Goal: Task Accomplishment & Management: Manage account settings

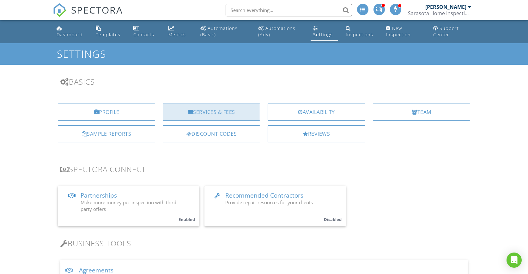
click at [229, 113] on div "Services & Fees" at bounding box center [211, 112] width 97 height 17
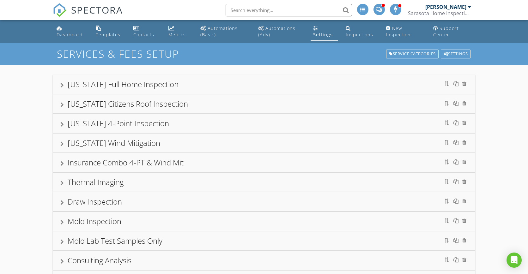
click at [238, 124] on div "[US_STATE] 4-Point Inspection" at bounding box center [263, 123] width 407 height 11
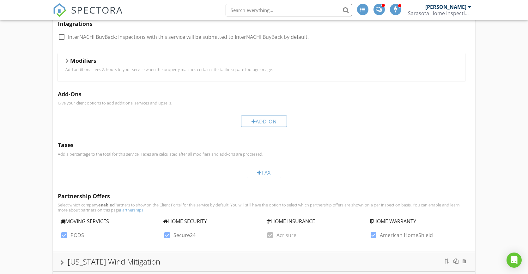
scroll to position [257, 0]
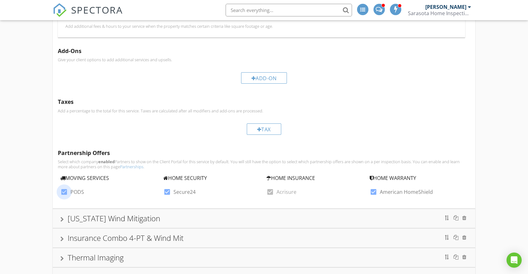
click at [64, 192] on div at bounding box center [64, 192] width 11 height 11
checkbox input "false"
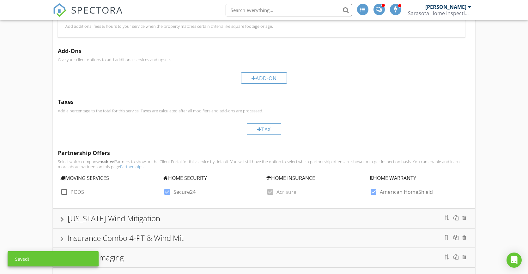
click at [166, 193] on div at bounding box center [167, 192] width 11 height 11
checkbox input "false"
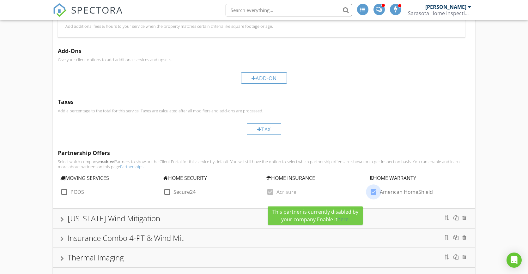
click at [375, 193] on div at bounding box center [373, 192] width 11 height 11
checkbox input "false"
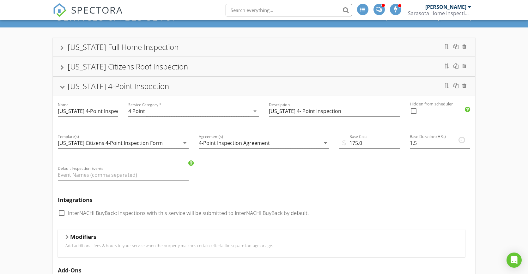
scroll to position [0, 0]
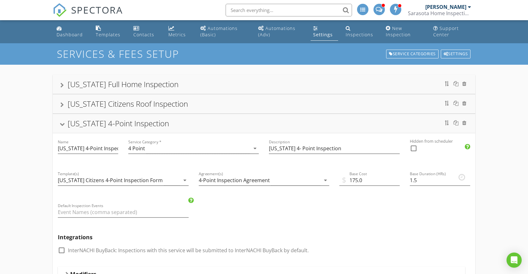
click at [62, 122] on div "[US_STATE] 4-Point Inspection" at bounding box center [263, 123] width 407 height 11
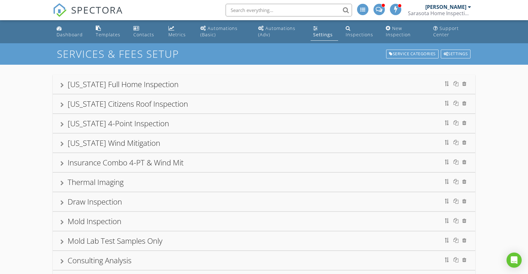
click at [62, 105] on div at bounding box center [61, 104] width 3 height 5
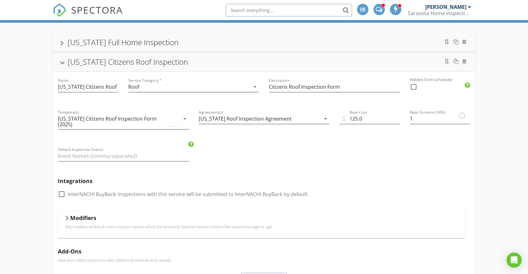
scroll to position [8, 0]
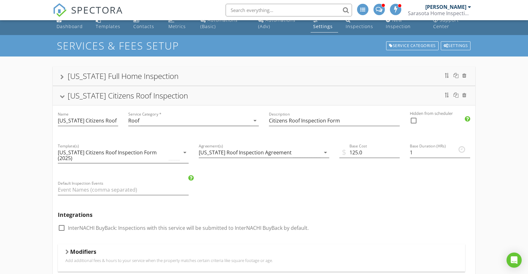
click at [62, 97] on div at bounding box center [62, 96] width 5 height 3
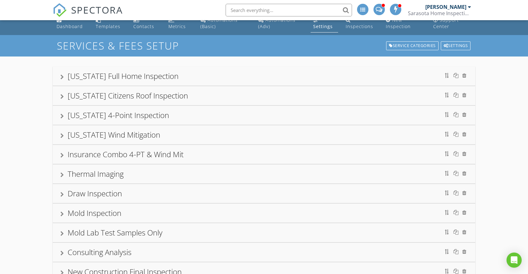
click at [62, 117] on div at bounding box center [61, 116] width 3 height 5
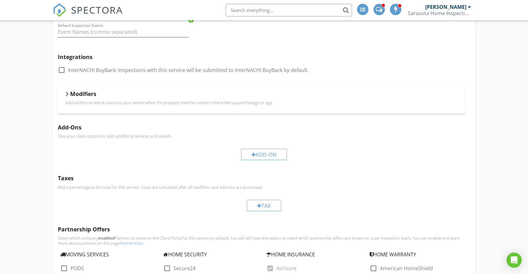
scroll to position [248, 0]
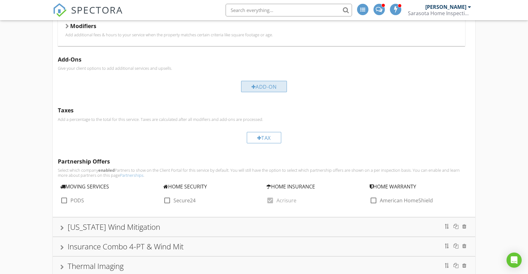
click at [274, 87] on div "Add-On" at bounding box center [264, 86] width 46 height 11
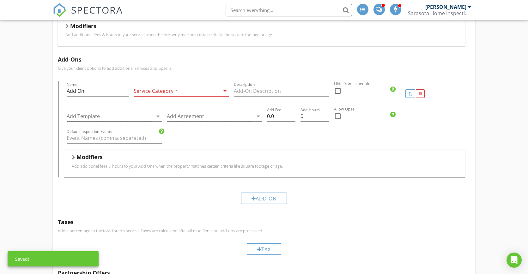
click at [173, 90] on div at bounding box center [177, 91] width 86 height 10
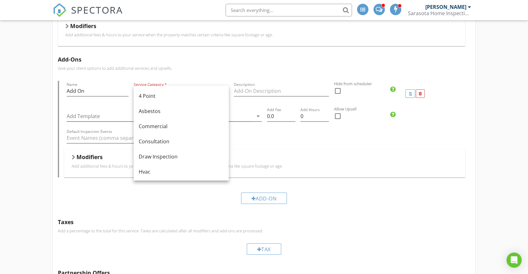
click at [220, 66] on p "Give your client options to add additional services and upsells." at bounding box center [264, 68] width 412 height 5
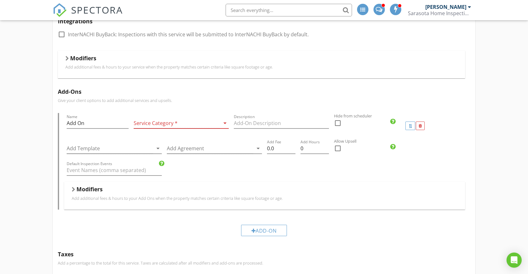
scroll to position [247, 0]
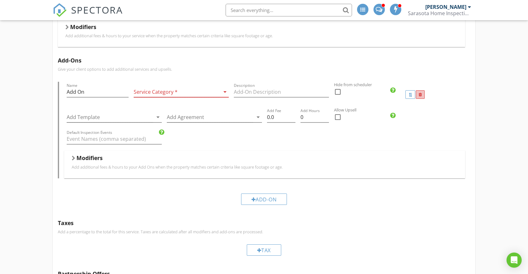
click at [420, 94] on div at bounding box center [419, 95] width 3 height 4
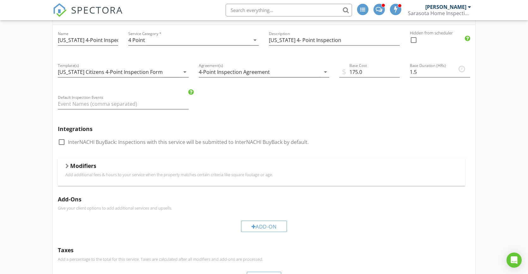
scroll to position [0, 0]
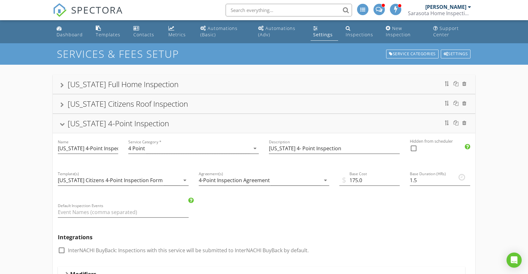
click at [61, 123] on div at bounding box center [62, 124] width 5 height 3
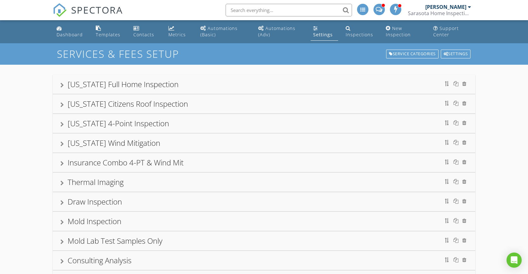
click at [62, 85] on div at bounding box center [61, 85] width 3 height 5
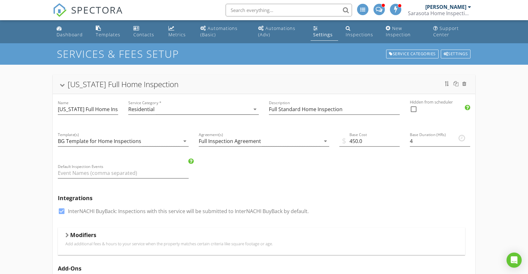
click at [65, 86] on div "Florida Full Home Inspection" at bounding box center [263, 84] width 407 height 11
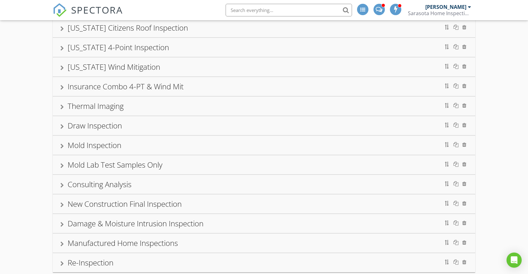
scroll to position [12, 0]
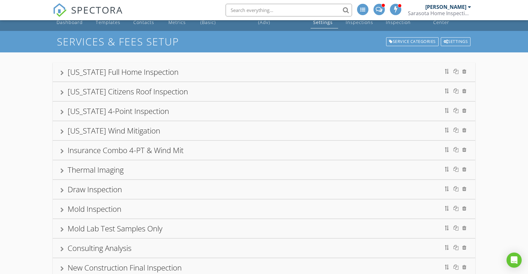
click at [62, 72] on div at bounding box center [61, 72] width 3 height 5
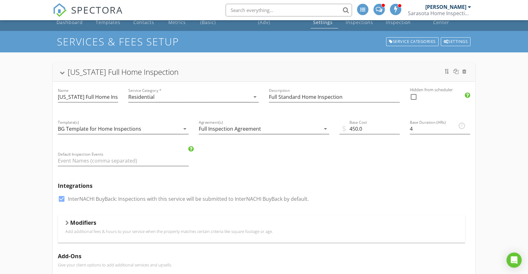
scroll to position [14, 0]
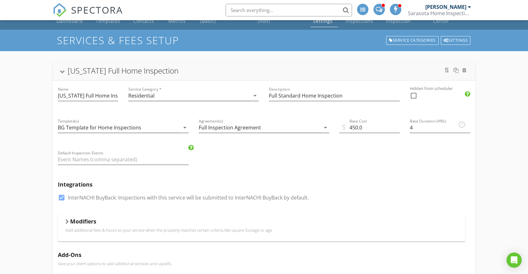
click at [68, 222] on div at bounding box center [66, 221] width 3 height 5
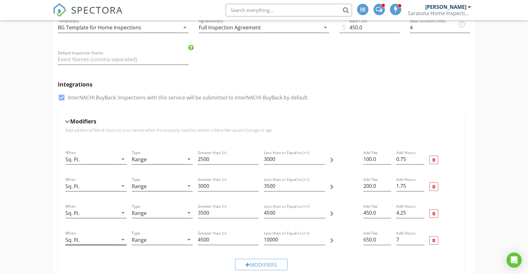
scroll to position [80, 0]
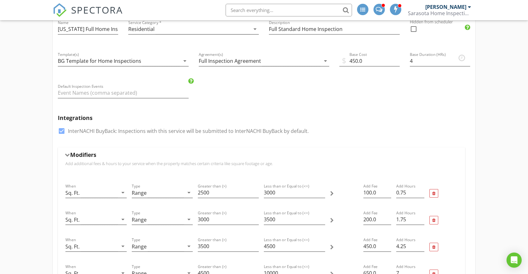
click at [67, 155] on div at bounding box center [67, 154] width 5 height 3
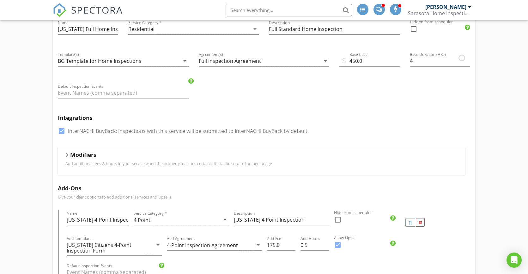
scroll to position [0, 0]
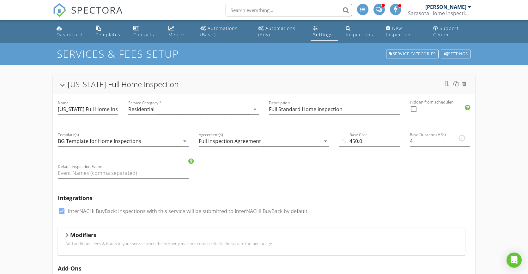
click at [64, 85] on div at bounding box center [62, 84] width 5 height 3
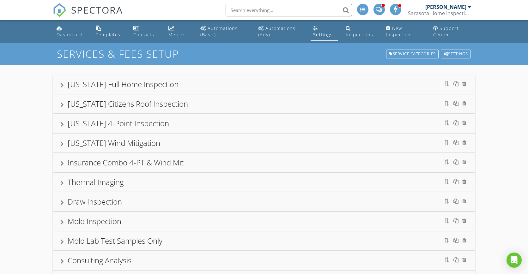
click at [61, 123] on div at bounding box center [61, 124] width 3 height 5
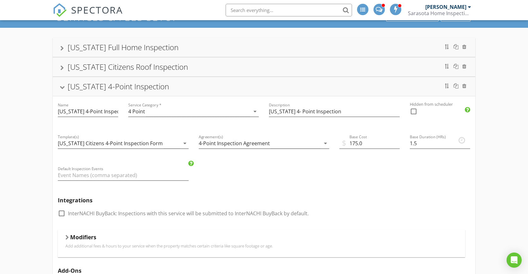
scroll to position [93, 0]
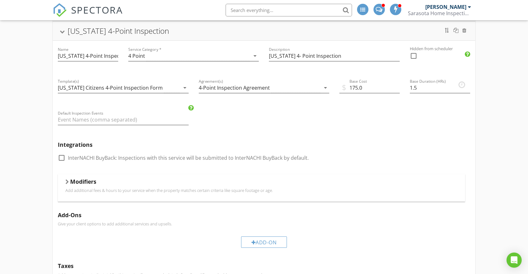
click at [67, 181] on div at bounding box center [66, 181] width 3 height 5
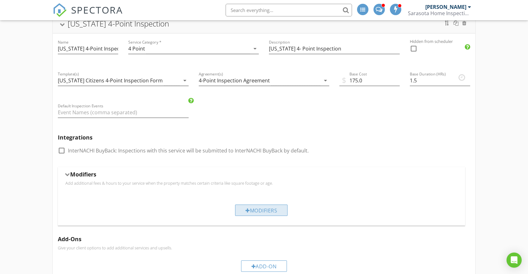
click at [249, 209] on div "Modifiers" at bounding box center [261, 210] width 52 height 11
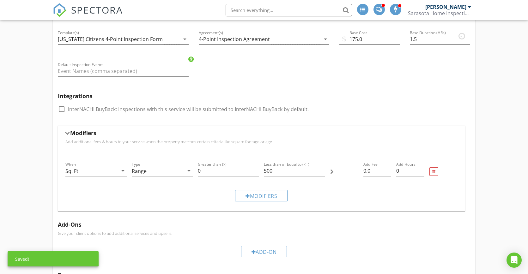
scroll to position [187, 0]
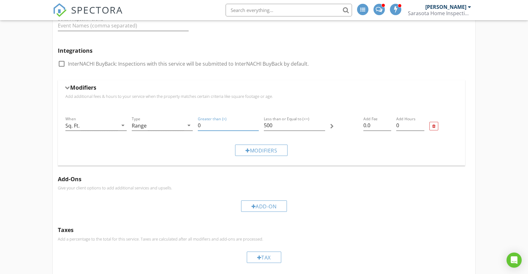
click at [221, 126] on input "0" at bounding box center [228, 125] width 61 height 10
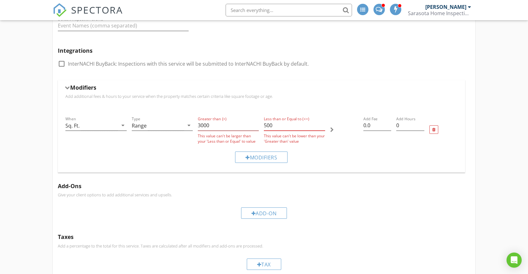
drag, startPoint x: 275, startPoint y: 124, endPoint x: 261, endPoint y: 126, distance: 14.0
click at [261, 126] on div "Less than or Equal to (<=) 500 This value can't be lower than your 'Greater tha…" at bounding box center [294, 130] width 66 height 34
drag, startPoint x: 212, startPoint y: 124, endPoint x: 195, endPoint y: 126, distance: 17.1
click at [195, 125] on div "Greater than (>) 3000 This value can't be larger than your 'Less than or Equal'…" at bounding box center [228, 130] width 66 height 34
type input "2800"
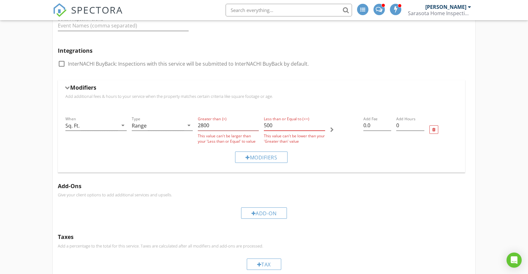
drag, startPoint x: 276, startPoint y: 125, endPoint x: 263, endPoint y: 125, distance: 13.6
click at [263, 124] on div "Less than or Equal to (<=) 500 This value can't be lower than your 'Greater tha…" at bounding box center [294, 130] width 66 height 34
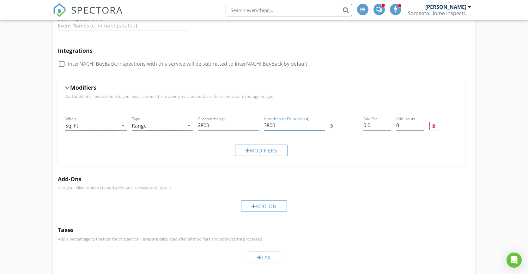
drag, startPoint x: 282, startPoint y: 123, endPoint x: 262, endPoint y: 124, distance: 19.9
click at [262, 124] on div "Less than or Equal to (<=) 3800" at bounding box center [294, 126] width 66 height 27
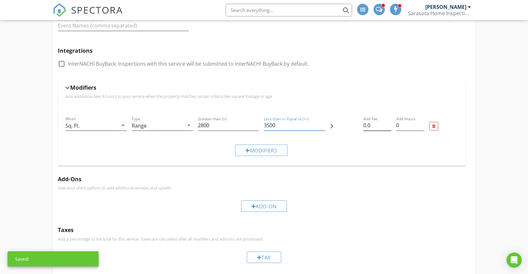
type input "3500"
drag, startPoint x: 364, startPoint y: 125, endPoint x: 357, endPoint y: 125, distance: 7.0
click at [357, 125] on div "When Sq. Ft. arrow_drop_down Type Range arrow_drop_down Greater than (>) 2800 L…" at bounding box center [261, 126] width 397 height 27
type input "50"
click at [371, 146] on div "Modifiers" at bounding box center [261, 150] width 397 height 21
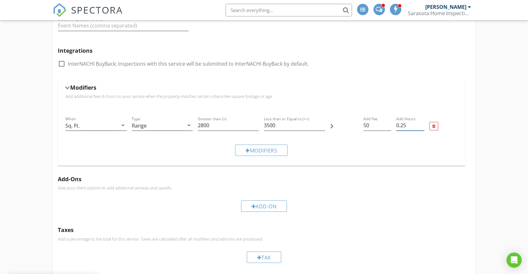
click at [422, 124] on input "0.25" at bounding box center [410, 125] width 28 height 10
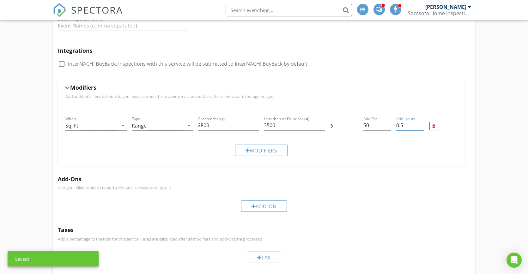
click at [423, 124] on input "0.5" at bounding box center [410, 125] width 28 height 10
click at [423, 124] on input "0.75" at bounding box center [410, 125] width 28 height 10
type input "1"
click at [423, 124] on input "1" at bounding box center [410, 125] width 28 height 10
click at [371, 139] on div "Add Fee 50" at bounding box center [377, 126] width 33 height 27
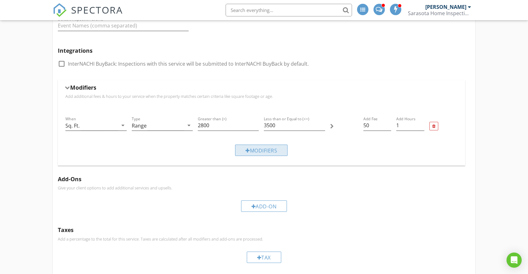
click at [257, 151] on div "Modifiers" at bounding box center [261, 150] width 52 height 11
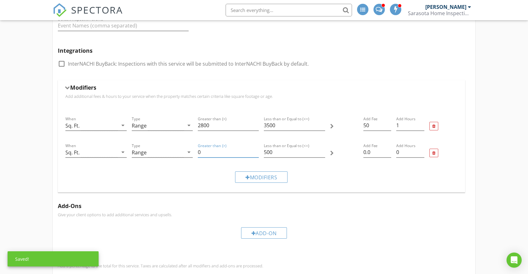
drag, startPoint x: 216, startPoint y: 151, endPoint x: 194, endPoint y: 151, distance: 22.1
click at [194, 151] on div "When Sq. Ft. arrow_drop_down Type Range arrow_drop_down Greater than (>) 0 Less…" at bounding box center [261, 153] width 397 height 27
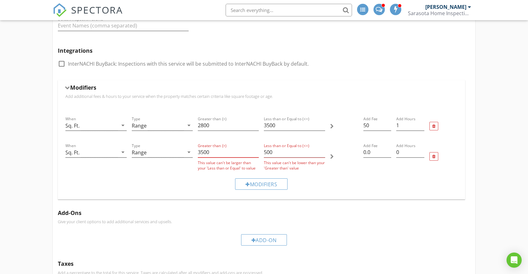
type input "3500"
drag, startPoint x: 280, startPoint y: 151, endPoint x: 261, endPoint y: 152, distance: 18.7
click at [261, 152] on div "Less than or Equal to (<=) 500 This value can't be lower than your 'Greater tha…" at bounding box center [294, 157] width 66 height 34
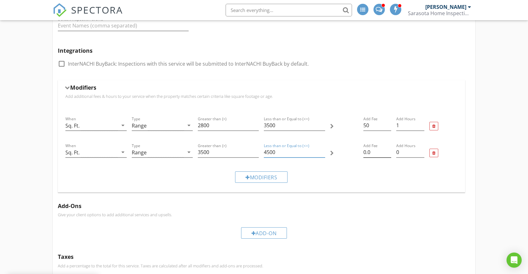
type input "4500"
drag, startPoint x: 371, startPoint y: 151, endPoint x: 362, endPoint y: 152, distance: 9.2
click at [362, 152] on div "Add Fee 0.0" at bounding box center [377, 153] width 33 height 27
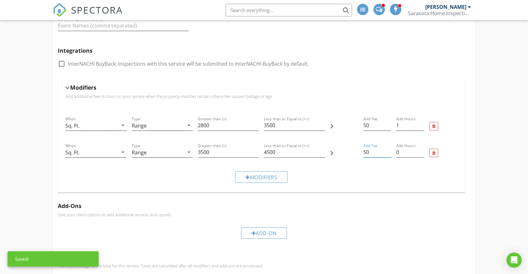
type input "50"
click at [363, 166] on div "Add Fee 50" at bounding box center [377, 153] width 33 height 27
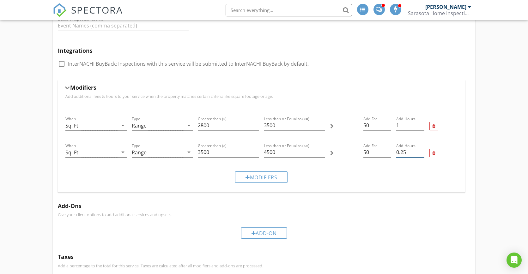
click at [421, 151] on input "0.25" at bounding box center [410, 152] width 28 height 10
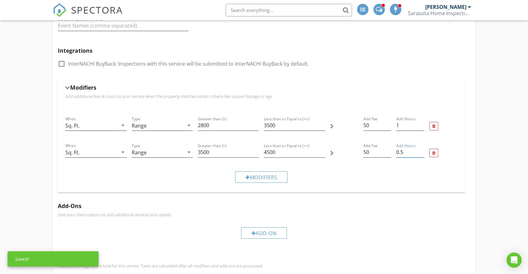
click at [421, 151] on input "0.5" at bounding box center [410, 152] width 28 height 10
click at [421, 151] on input "0.75" at bounding box center [410, 152] width 28 height 10
type input "1"
click at [421, 151] on input "1" at bounding box center [410, 152] width 28 height 10
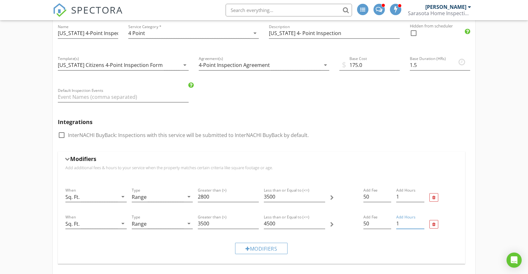
scroll to position [130, 0]
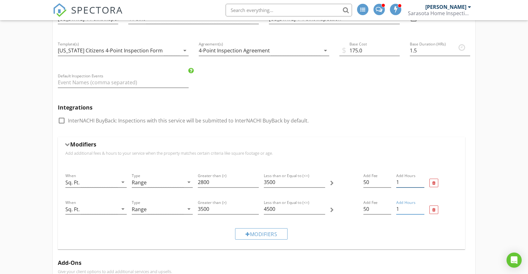
type input "0.75"
click at [423, 184] on input "0.75" at bounding box center [410, 182] width 28 height 10
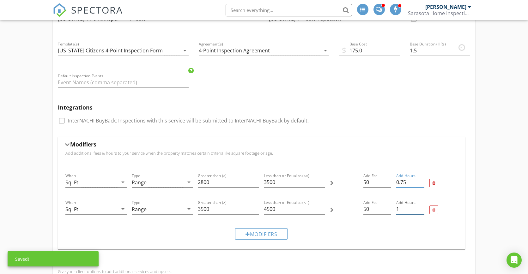
type input "0.75"
click at [421, 210] on input "0.75" at bounding box center [410, 209] width 28 height 10
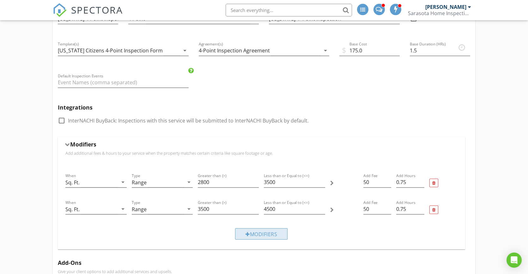
click at [259, 233] on div "Modifiers" at bounding box center [261, 233] width 52 height 11
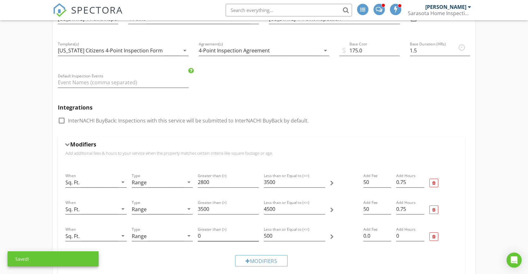
scroll to position [131, 0]
drag, startPoint x: 209, startPoint y: 231, endPoint x: 195, endPoint y: 230, distance: 14.3
click at [195, 230] on div "Greater than (>) 0" at bounding box center [228, 235] width 66 height 27
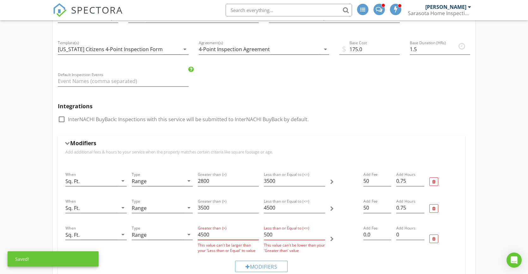
type input "4500"
drag, startPoint x: 291, startPoint y: 236, endPoint x: 257, endPoint y: 235, distance: 33.8
click at [257, 235] on input "4500" at bounding box center [228, 235] width 61 height 10
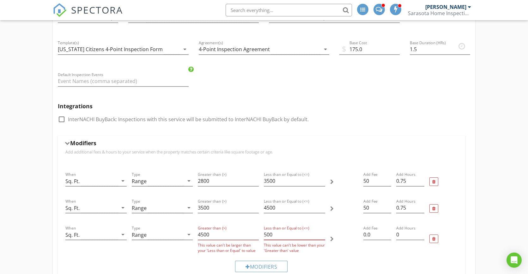
click at [274, 233] on input "500" at bounding box center [294, 235] width 61 height 10
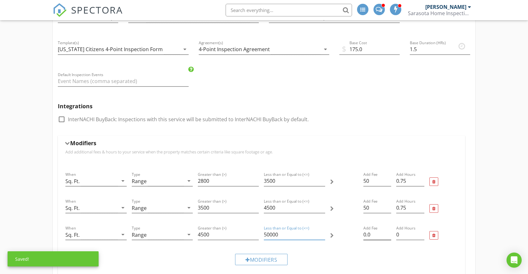
type input "50000"
click at [373, 234] on input "0.0" at bounding box center [377, 235] width 28 height 10
drag, startPoint x: 373, startPoint y: 234, endPoint x: 355, endPoint y: 234, distance: 18.3
click at [355, 234] on div "When Sq. Ft. arrow_drop_down Type Range arrow_drop_down Greater than (>) 4500 L…" at bounding box center [261, 235] width 397 height 27
click at [344, 242] on div at bounding box center [344, 235] width 33 height 27
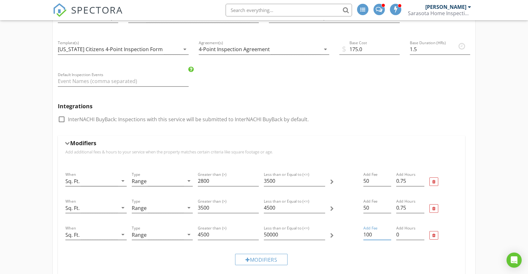
drag, startPoint x: 376, startPoint y: 235, endPoint x: 362, endPoint y: 235, distance: 14.5
click at [362, 235] on div "Add Fee 100" at bounding box center [377, 235] width 33 height 27
type input "50"
click at [341, 235] on div at bounding box center [344, 235] width 33 height 27
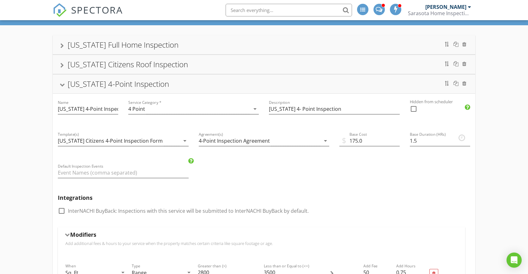
scroll to position [0, 0]
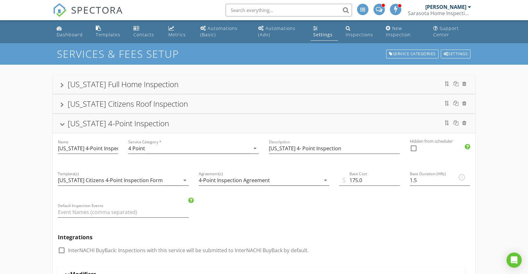
click at [62, 125] on div at bounding box center [62, 124] width 5 height 3
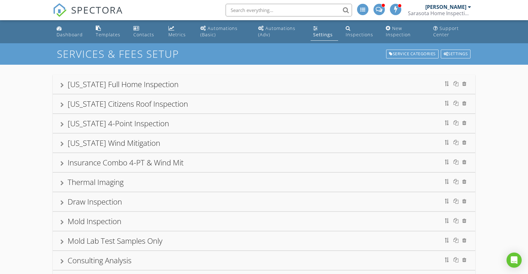
click at [60, 144] on div at bounding box center [61, 143] width 3 height 5
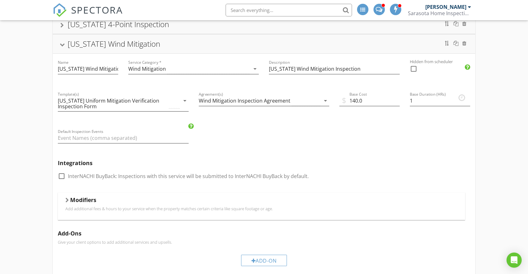
scroll to position [155, 0]
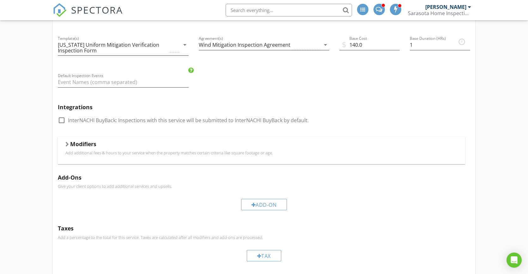
click at [67, 143] on div at bounding box center [66, 144] width 3 height 5
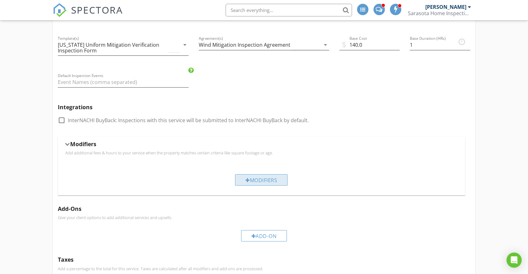
click at [242, 180] on div "Modifiers" at bounding box center [261, 179] width 52 height 11
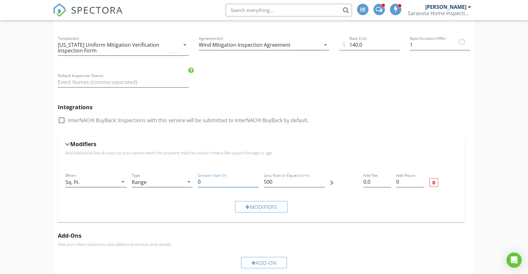
drag, startPoint x: 206, startPoint y: 182, endPoint x: 194, endPoint y: 183, distance: 12.6
click at [194, 183] on div "When Sq. Ft. arrow_drop_down Type Range arrow_drop_down Greater than (>) 0 Less…" at bounding box center [261, 182] width 397 height 27
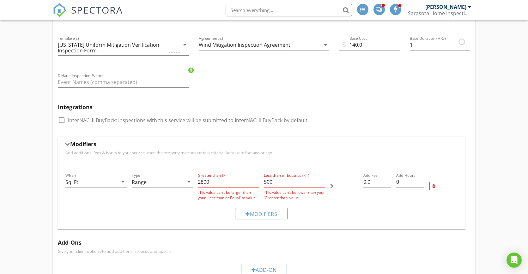
drag, startPoint x: 278, startPoint y: 181, endPoint x: 255, endPoint y: 181, distance: 22.4
click at [255, 181] on input "2800" at bounding box center [228, 182] width 61 height 10
type input "2800"
drag, startPoint x: 280, startPoint y: 182, endPoint x: 262, endPoint y: 180, distance: 18.1
click at [262, 180] on div "Less than or Equal to (<=) 500 This value can't be lower than your 'Greater tha…" at bounding box center [294, 186] width 66 height 34
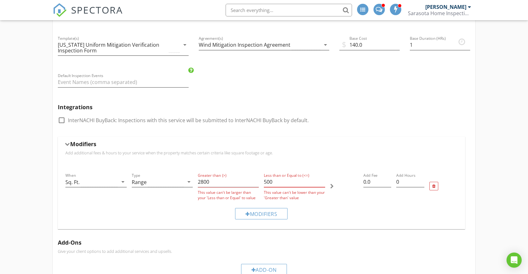
click at [265, 184] on input "500" at bounding box center [294, 182] width 61 height 10
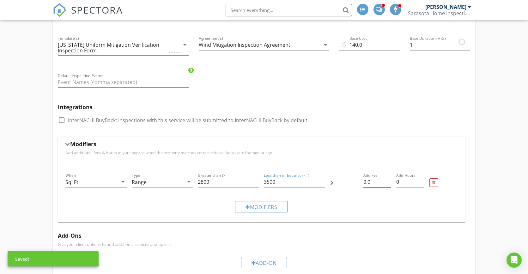
type input "3500"
drag, startPoint x: 372, startPoint y: 183, endPoint x: 358, endPoint y: 183, distance: 14.2
click at [358, 183] on div "When Sq. Ft. arrow_drop_down Type Range arrow_drop_down Greater than (>) 2800 L…" at bounding box center [261, 182] width 397 height 27
type input "50"
click at [342, 193] on div at bounding box center [344, 182] width 33 height 27
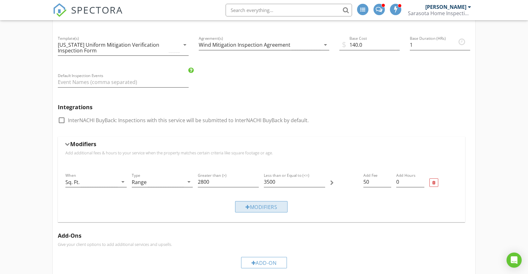
click at [279, 205] on div "Modifiers" at bounding box center [261, 206] width 52 height 11
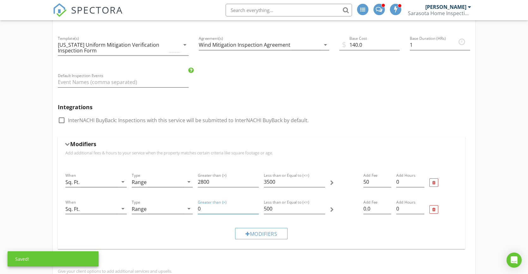
click at [213, 207] on input "0" at bounding box center [228, 209] width 61 height 10
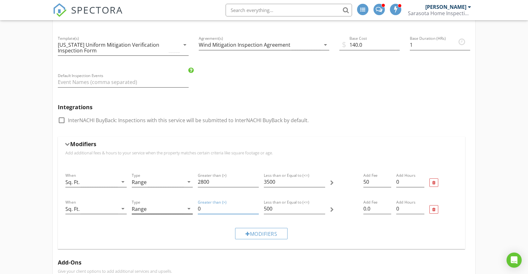
drag, startPoint x: 213, startPoint y: 206, endPoint x: 183, endPoint y: 205, distance: 30.0
click at [183, 206] on div "When Sq. Ft. arrow_drop_down Type Range arrow_drop_down Greater than (>) 0 Less…" at bounding box center [261, 209] width 397 height 27
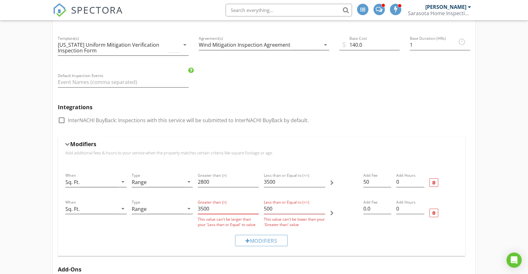
type input "3500"
click at [265, 209] on input "500" at bounding box center [294, 209] width 61 height 10
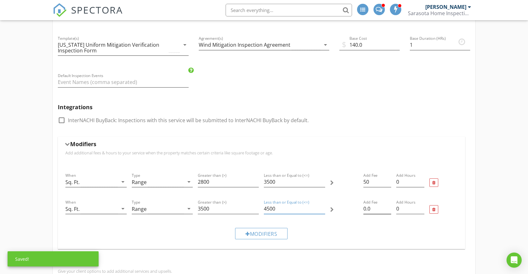
type input "4500"
drag, startPoint x: 374, startPoint y: 209, endPoint x: 354, endPoint y: 210, distance: 19.9
click at [354, 210] on div "When Sq. Ft. arrow_drop_down Type Range arrow_drop_down Greater than (>) 3500 L…" at bounding box center [261, 209] width 397 height 27
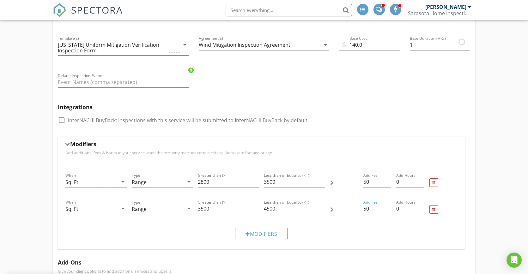
type input "50"
click at [339, 231] on div "Modifiers" at bounding box center [261, 233] width 397 height 21
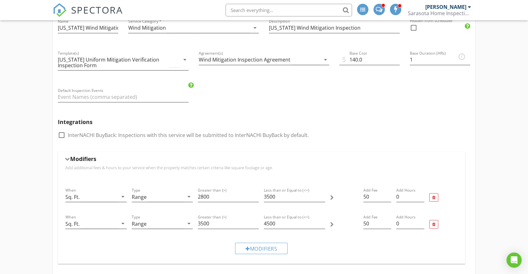
scroll to position [169, 0]
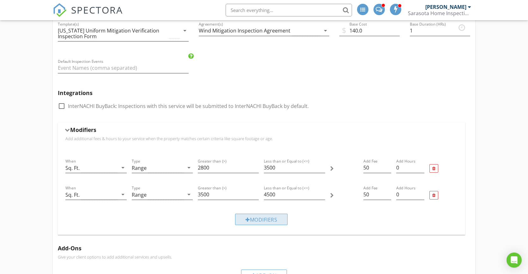
click at [251, 218] on div "Modifiers" at bounding box center [261, 219] width 52 height 11
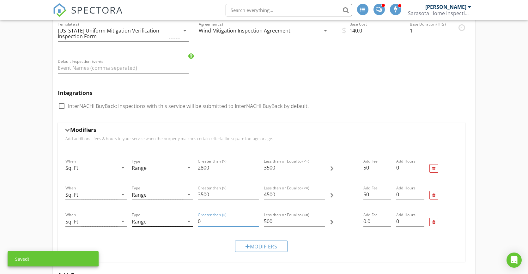
drag, startPoint x: 217, startPoint y: 218, endPoint x: 192, endPoint y: 218, distance: 24.6
click at [192, 218] on div "When Sq. Ft. arrow_drop_down Type Range arrow_drop_down Greater than (>) 0 Less…" at bounding box center [261, 222] width 397 height 27
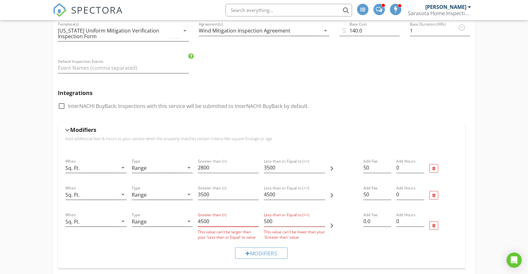
type input "4500"
click at [275, 220] on input "500" at bounding box center [294, 221] width 61 height 10
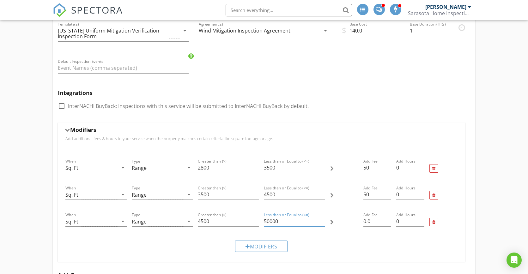
type input "50000"
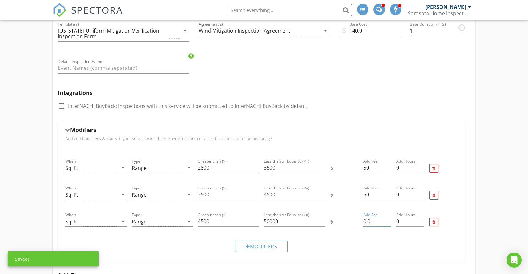
drag, startPoint x: 372, startPoint y: 221, endPoint x: 354, endPoint y: 221, distance: 17.4
click at [354, 221] on div "When Sq. Ft. arrow_drop_down Type Range arrow_drop_down Greater than (>) 4500 L…" at bounding box center [261, 222] width 397 height 27
type input "50"
click at [350, 227] on div at bounding box center [344, 222] width 33 height 27
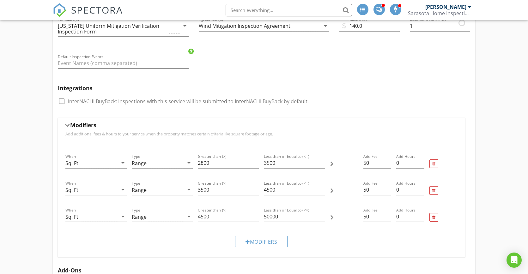
scroll to position [164, 0]
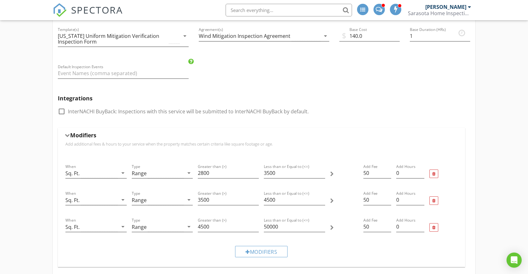
click at [67, 135] on div at bounding box center [67, 135] width 5 height 3
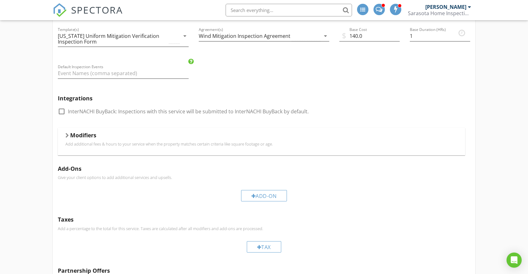
scroll to position [0, 0]
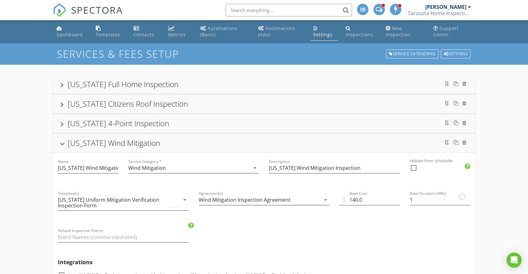
click at [62, 144] on div at bounding box center [62, 143] width 5 height 3
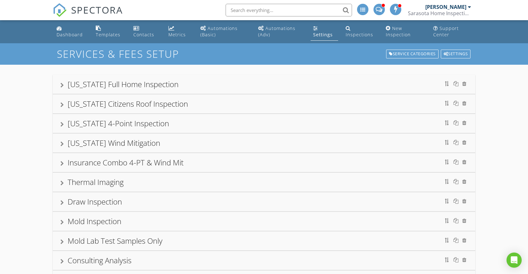
click at [62, 162] on div at bounding box center [61, 163] width 3 height 5
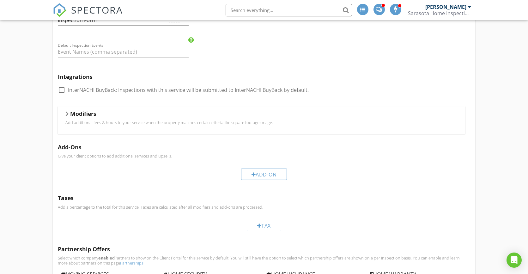
scroll to position [204, 0]
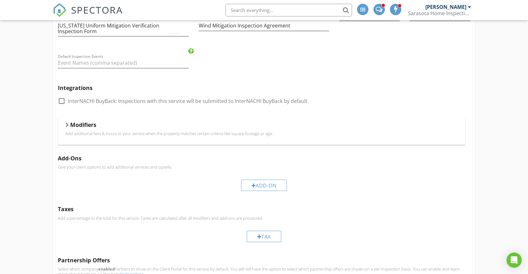
click at [67, 126] on div at bounding box center [66, 125] width 3 height 5
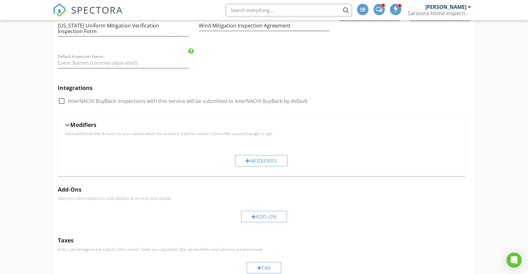
click at [68, 124] on div at bounding box center [67, 124] width 5 height 3
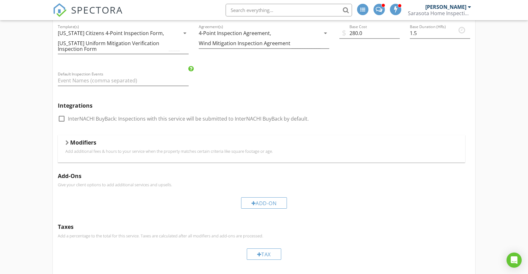
scroll to position [176, 0]
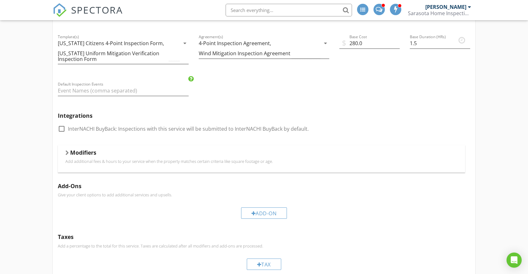
click at [66, 152] on div at bounding box center [66, 152] width 3 height 5
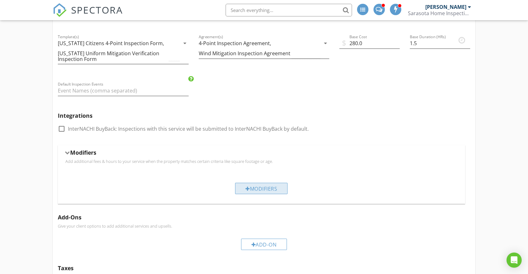
click at [246, 188] on div at bounding box center [247, 188] width 4 height 5
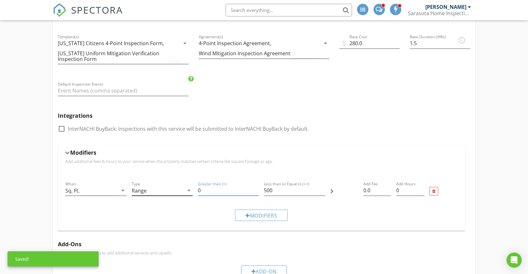
drag, startPoint x: 215, startPoint y: 190, endPoint x: 192, endPoint y: 191, distance: 23.7
click at [192, 191] on div "When Sq. Ft. arrow_drop_down Type Range arrow_drop_down Greater than (>) 0 Less…" at bounding box center [261, 191] width 397 height 27
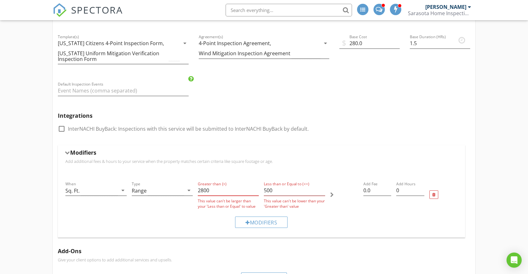
type input "2800"
click at [265, 189] on input "500" at bounding box center [294, 190] width 61 height 10
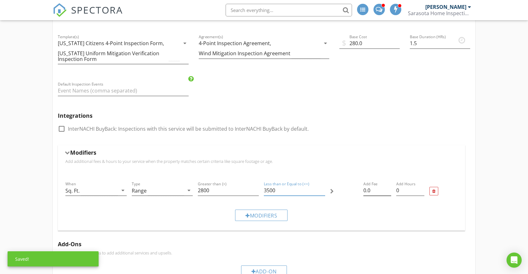
type input "3500"
drag, startPoint x: 371, startPoint y: 189, endPoint x: 358, endPoint y: 189, distance: 13.0
click at [359, 189] on div "When Sq. Ft. arrow_drop_down Type Range arrow_drop_down Greater than (>) 2800 L…" at bounding box center [261, 191] width 397 height 27
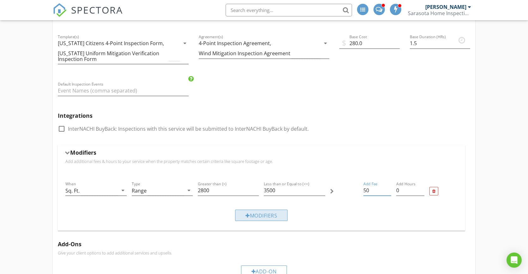
type input "50"
click at [279, 215] on div "Modifiers" at bounding box center [261, 215] width 52 height 11
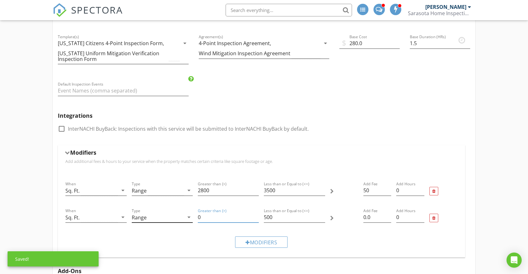
drag, startPoint x: 209, startPoint y: 217, endPoint x: 191, endPoint y: 216, distance: 17.4
click at [191, 216] on div "When Sq. Ft. arrow_drop_down Type Range arrow_drop_down Greater than (>) 0 Less…" at bounding box center [261, 218] width 397 height 27
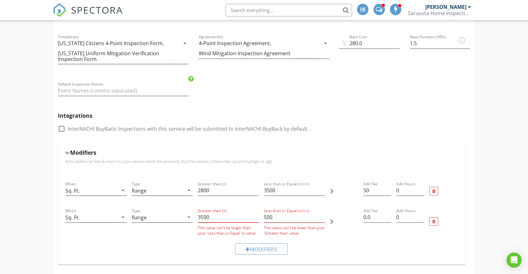
type input "3500"
click at [265, 216] on input "500" at bounding box center [294, 217] width 61 height 10
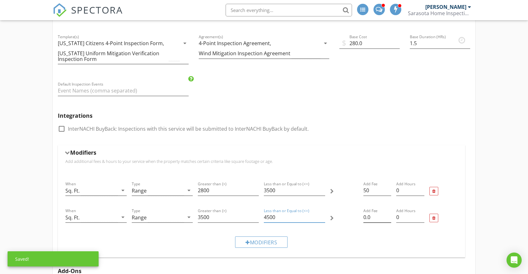
type input "4500"
drag, startPoint x: 364, startPoint y: 218, endPoint x: 354, endPoint y: 218, distance: 10.1
click at [355, 218] on div "When Sq. Ft. arrow_drop_down Type Range arrow_drop_down Greater than (>) 3500 L…" at bounding box center [261, 218] width 397 height 27
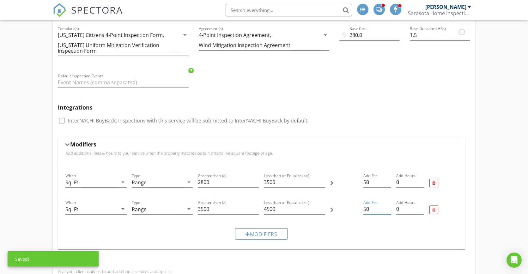
type input "50"
click at [341, 223] on div at bounding box center [344, 209] width 33 height 27
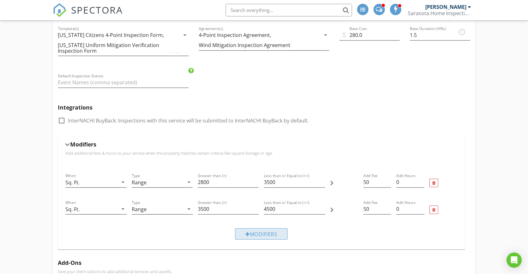
click at [272, 234] on div "Modifiers" at bounding box center [261, 233] width 52 height 11
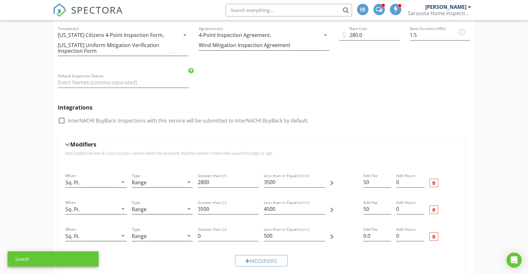
scroll to position [194, 0]
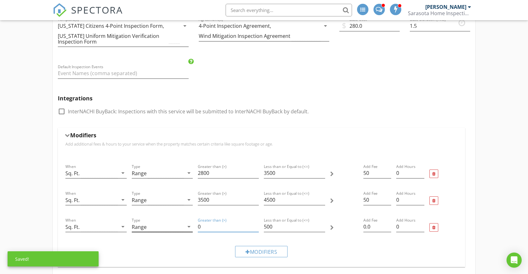
drag, startPoint x: 219, startPoint y: 225, endPoint x: 190, endPoint y: 227, distance: 28.5
click at [190, 227] on div "When Sq. Ft. arrow_drop_down Type Range arrow_drop_down Greater than (>) 0 Less…" at bounding box center [261, 227] width 397 height 27
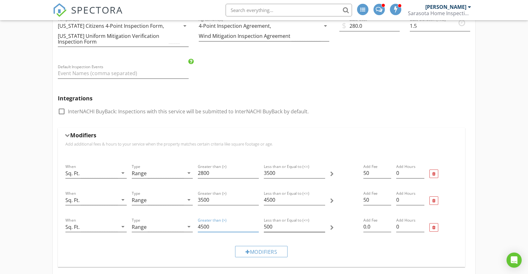
type input "4500"
click at [296, 226] on input "500" at bounding box center [294, 227] width 61 height 10
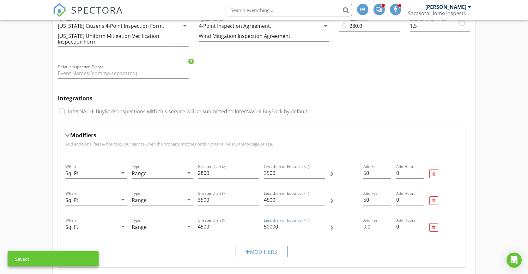
type input "50000"
drag, startPoint x: 371, startPoint y: 227, endPoint x: 358, endPoint y: 228, distance: 13.9
click at [358, 227] on div "When Sq. Ft. arrow_drop_down Type Range arrow_drop_down Greater than (>) 4500 L…" at bounding box center [261, 227] width 397 height 27
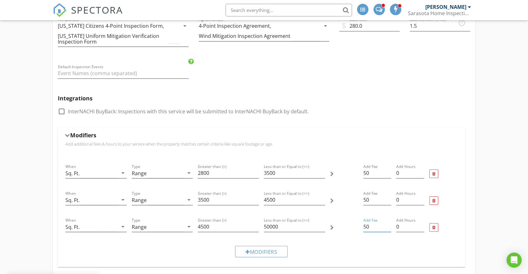
type input "50"
click at [350, 243] on div "Modifiers" at bounding box center [261, 251] width 397 height 21
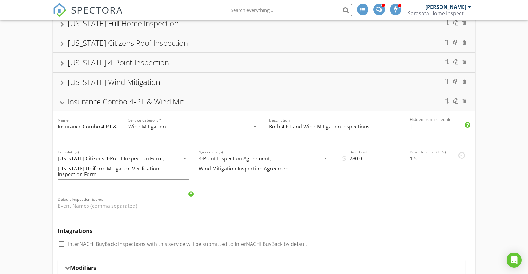
scroll to position [36, 0]
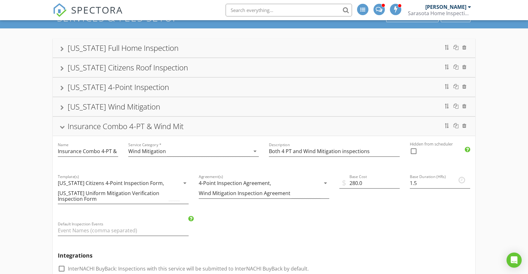
click at [63, 128] on div at bounding box center [62, 126] width 5 height 3
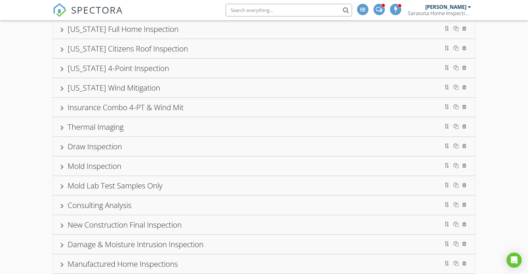
scroll to position [111, 0]
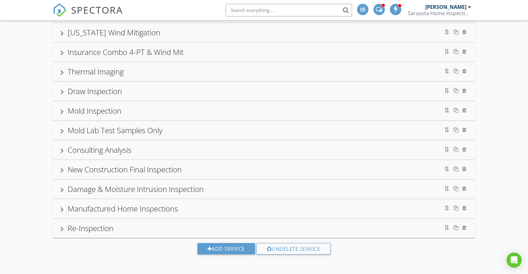
click at [62, 90] on div at bounding box center [61, 92] width 3 height 5
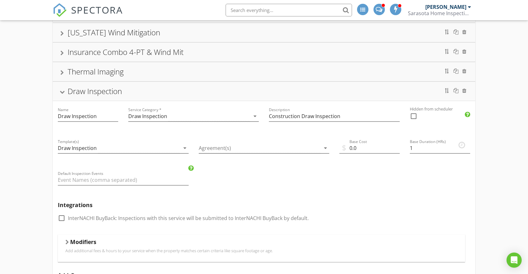
click at [61, 89] on div "Draw Inspection" at bounding box center [263, 91] width 407 height 11
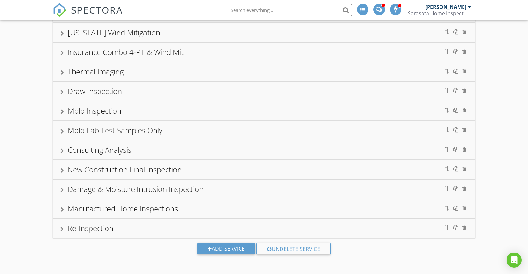
scroll to position [0, 0]
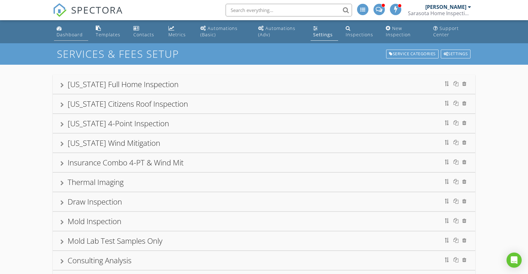
click at [72, 36] on div "Dashboard" at bounding box center [70, 35] width 26 height 6
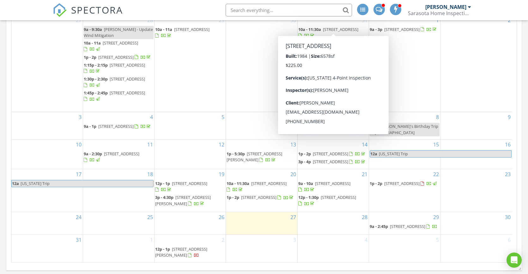
scroll to position [357, 0]
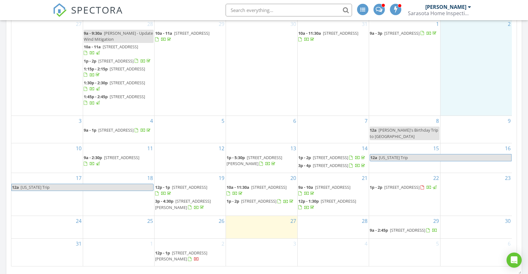
click at [490, 72] on div "2" at bounding box center [475, 67] width 71 height 97
